Goal: Information Seeking & Learning: Learn about a topic

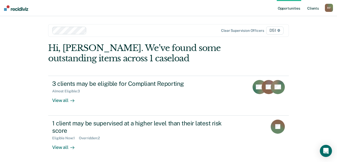
click at [312, 9] on link "Client s" at bounding box center [313, 8] width 14 height 16
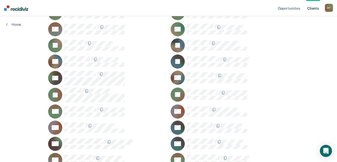
scroll to position [25, 0]
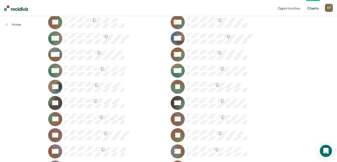
scroll to position [453, 0]
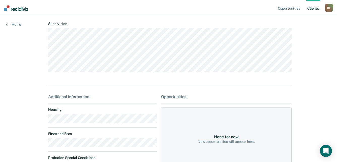
scroll to position [50, 0]
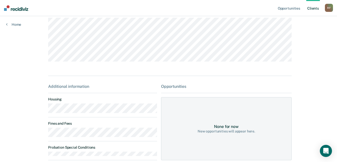
click at [45, 112] on main "MA Contacts Preferred Name Preferred Contact None Call Text Email None Progress…" at bounding box center [168, 79] width 253 height 227
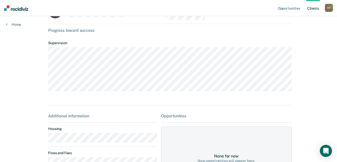
scroll to position [0, 0]
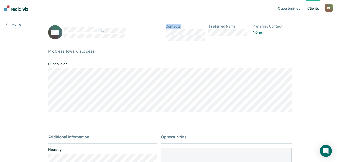
click at [159, 31] on div "MA Contacts Preferred Name Preferred Contact None Call Text Email None" at bounding box center [169, 34] width 243 height 21
drag, startPoint x: 159, startPoint y: 31, endPoint x: 169, endPoint y: 47, distance: 19.0
click at [169, 47] on div "MA Contacts Preferred Name Preferred Contact None Call Text Email None Progress…" at bounding box center [168, 129] width 241 height 211
click at [163, 32] on div "MA Contacts Preferred Name Preferred Contact None Call Text Email None" at bounding box center [169, 34] width 243 height 21
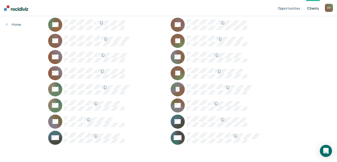
scroll to position [545, 0]
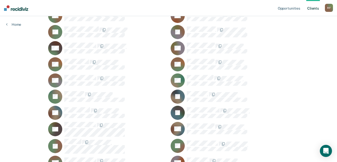
scroll to position [91, 0]
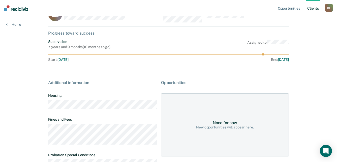
scroll to position [25, 0]
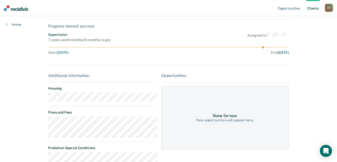
click at [45, 99] on main "RB Contacts Preferred Name Preferred Contact None Call Text Email None Progress…" at bounding box center [168, 132] width 253 height 282
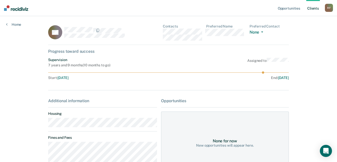
click at [163, 31] on div "RB Contacts Preferred Name Preferred Contact None Call Text Email None" at bounding box center [168, 34] width 241 height 21
drag, startPoint x: 154, startPoint y: 98, endPoint x: 156, endPoint y: 78, distance: 20.1
click at [154, 96] on div "RB Contacts Preferred Name Preferred Contact None Call Text Email None Progress…" at bounding box center [168, 157] width 241 height 266
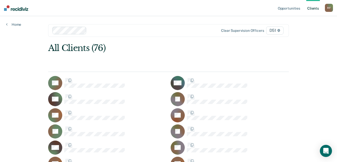
scroll to position [91, 0]
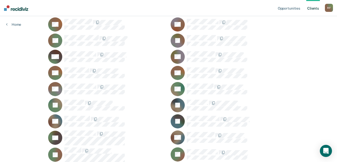
click at [329, 8] on div "R F" at bounding box center [329, 8] width 8 height 8
click at [299, 34] on link "Log Out" at bounding box center [308, 33] width 41 height 4
